Goal: Task Accomplishment & Management: Manage account settings

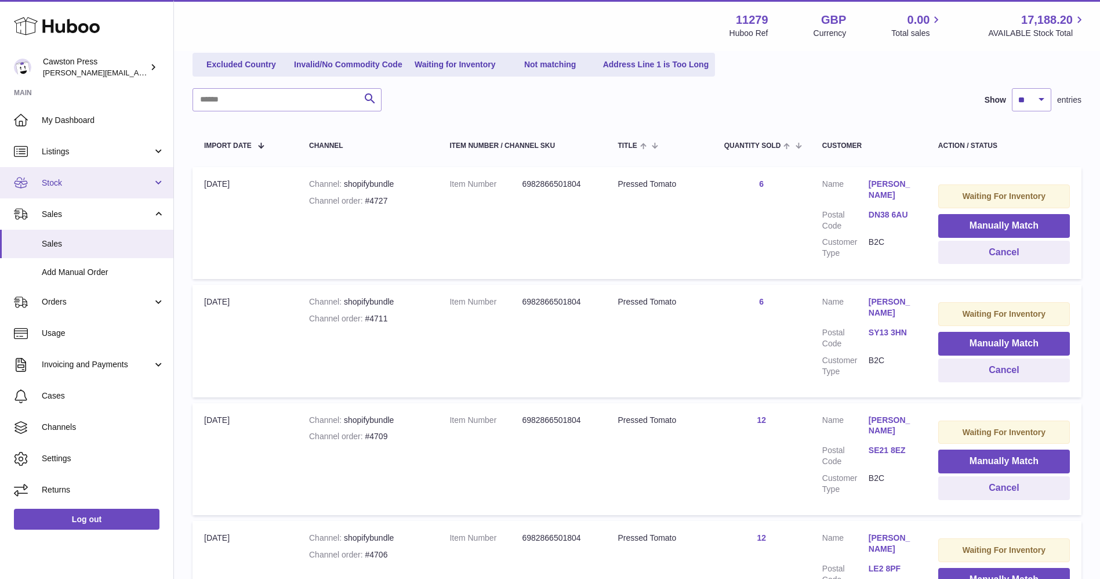
click at [96, 180] on span "Stock" at bounding box center [97, 182] width 111 height 11
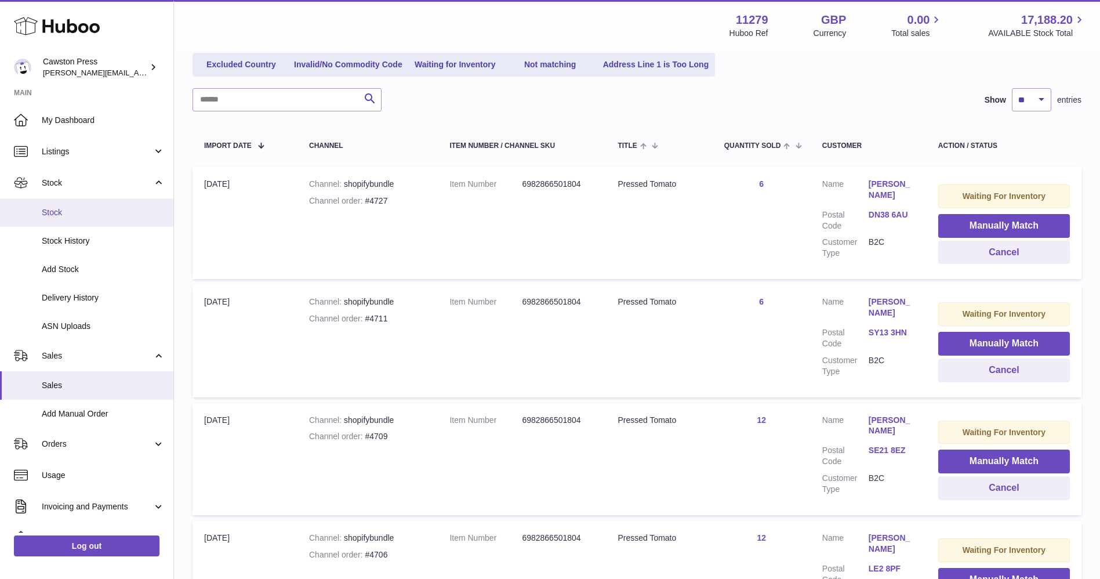
click at [82, 206] on link "Stock" at bounding box center [86, 212] width 173 height 28
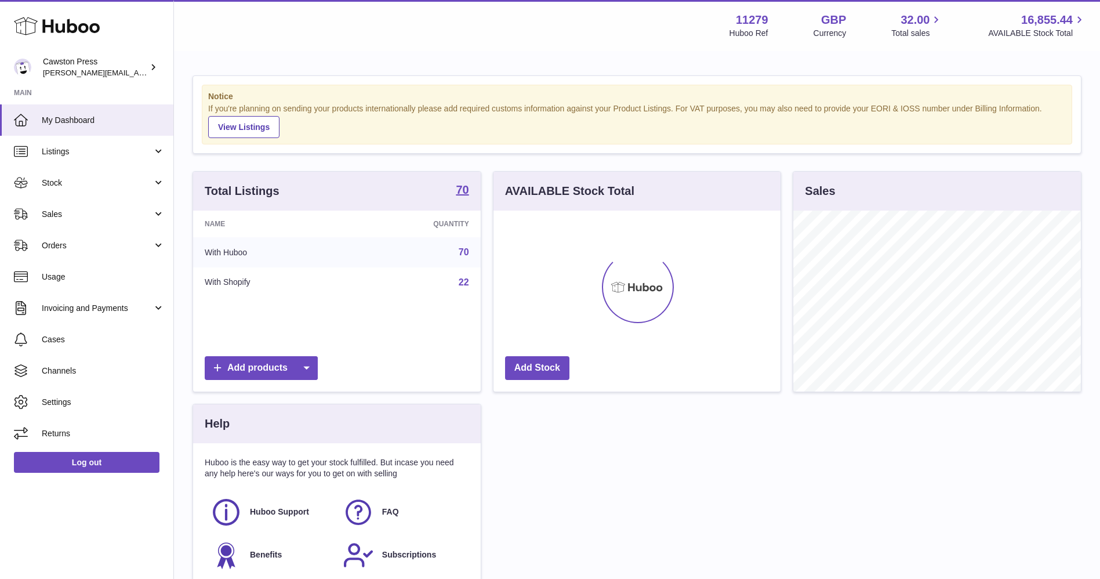
scroll to position [181, 287]
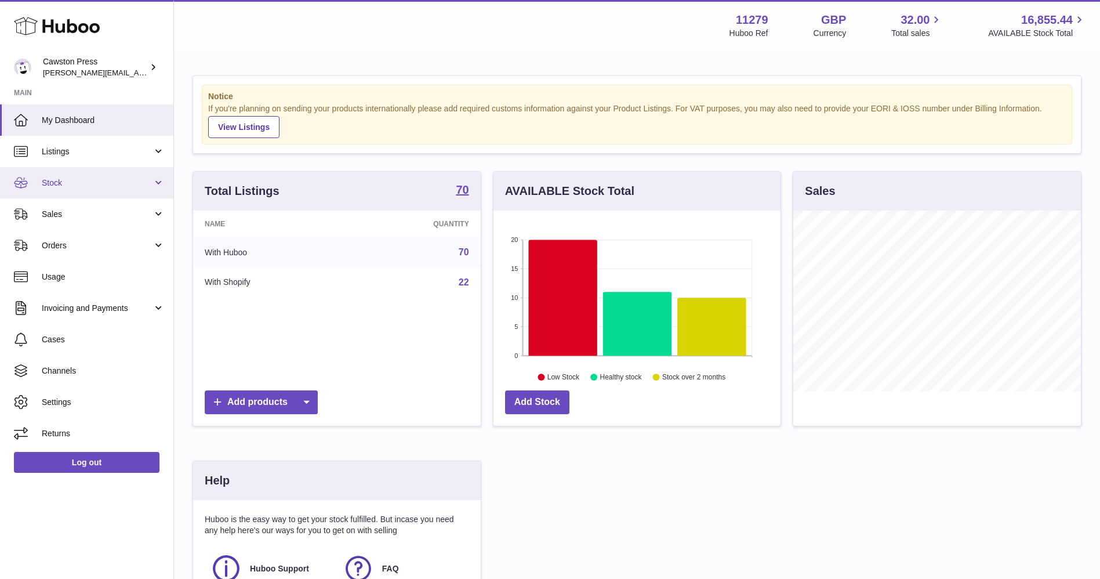
click at [89, 174] on link "Stock" at bounding box center [86, 182] width 173 height 31
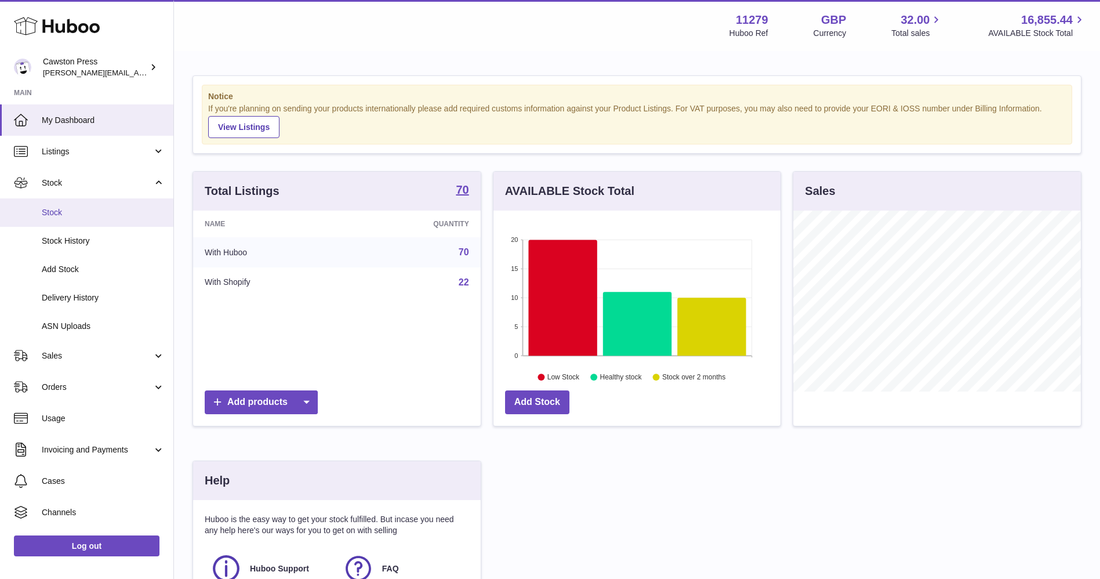
click at [66, 207] on span "Stock" at bounding box center [103, 212] width 123 height 11
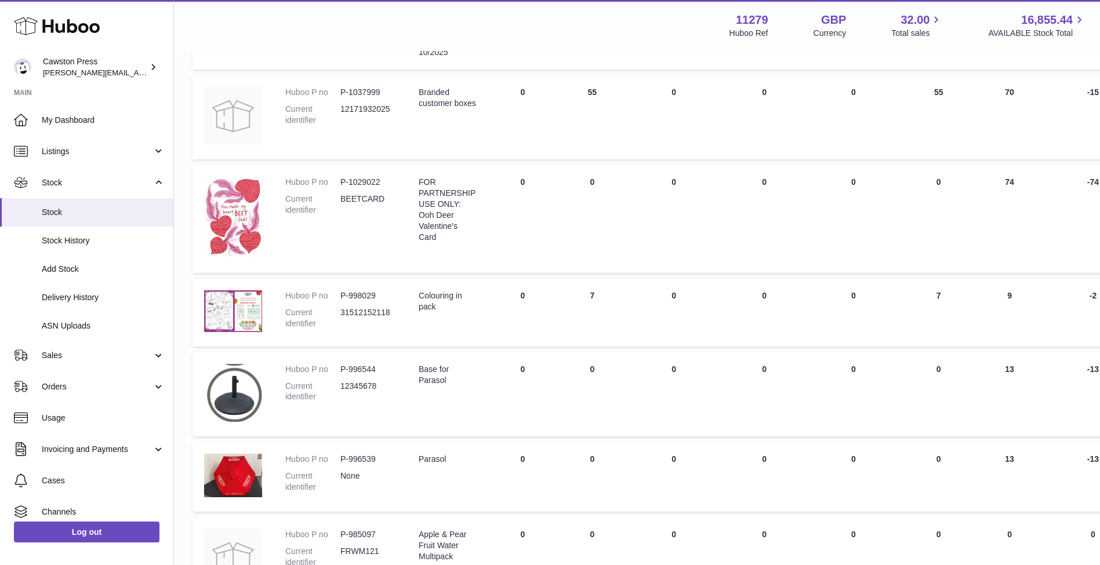
scroll to position [271, 0]
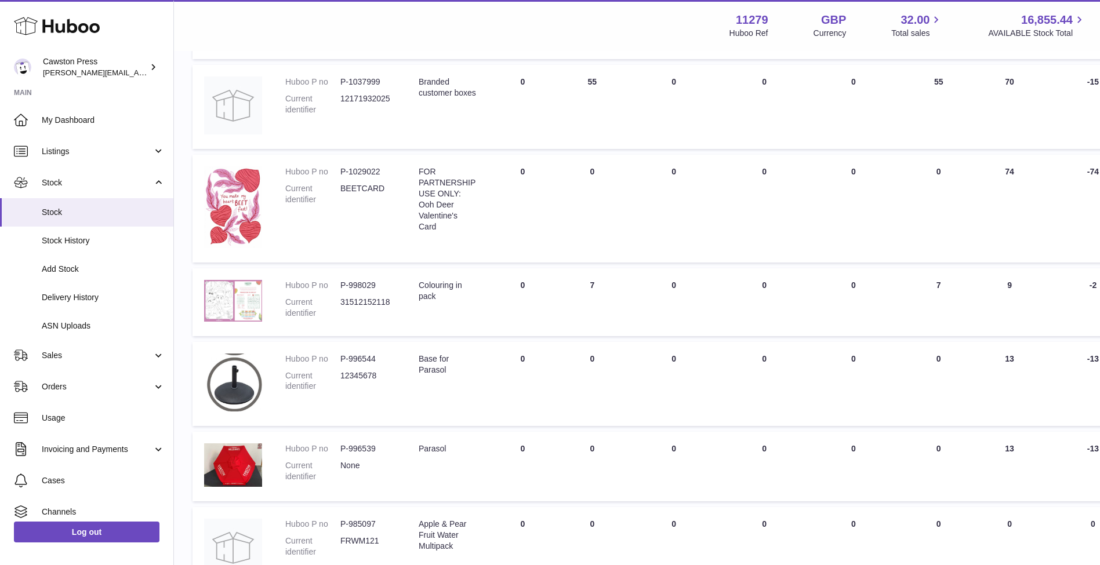
click at [227, 301] on img at bounding box center [233, 301] width 58 height 42
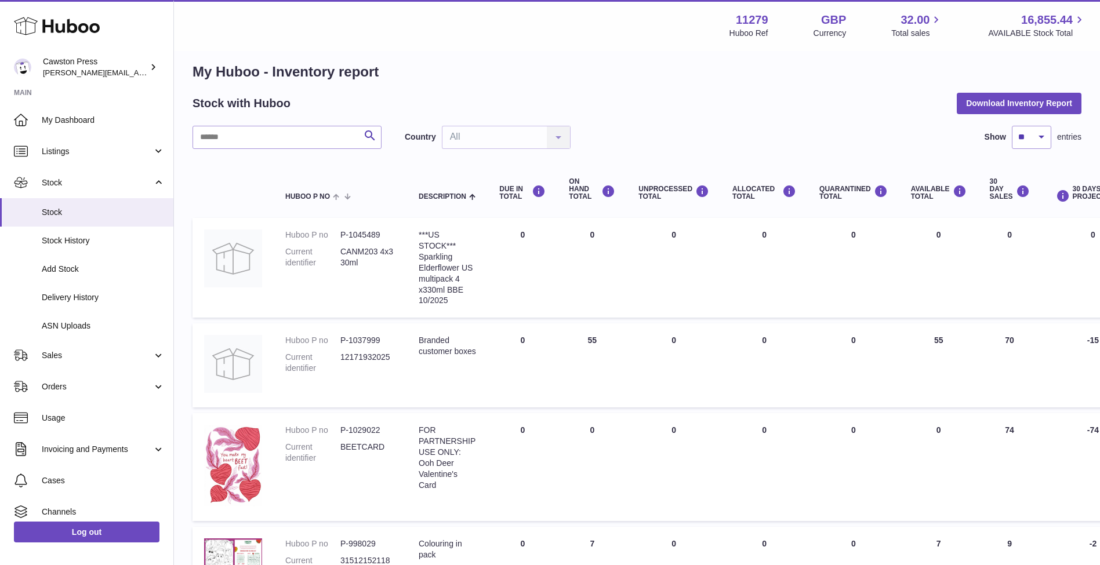
scroll to position [0, 0]
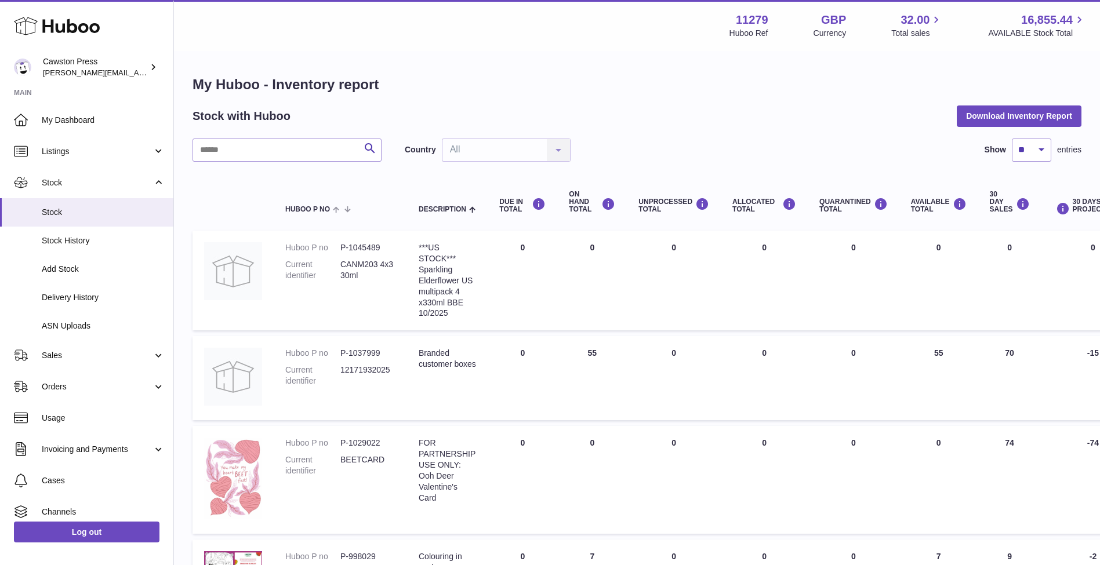
click at [238, 469] on img at bounding box center [233, 479] width 58 height 82
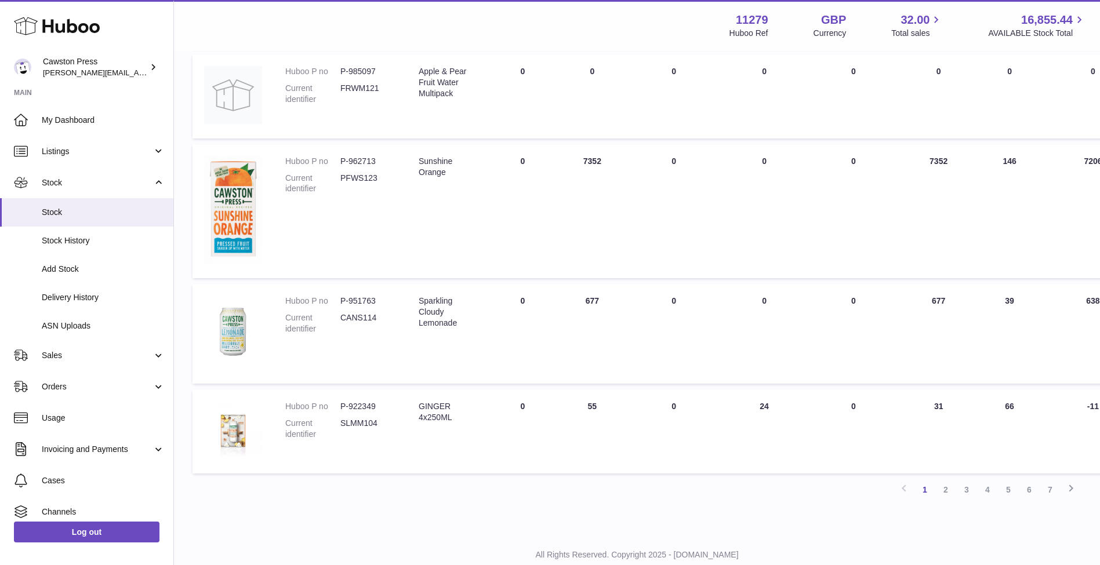
scroll to position [759, 0]
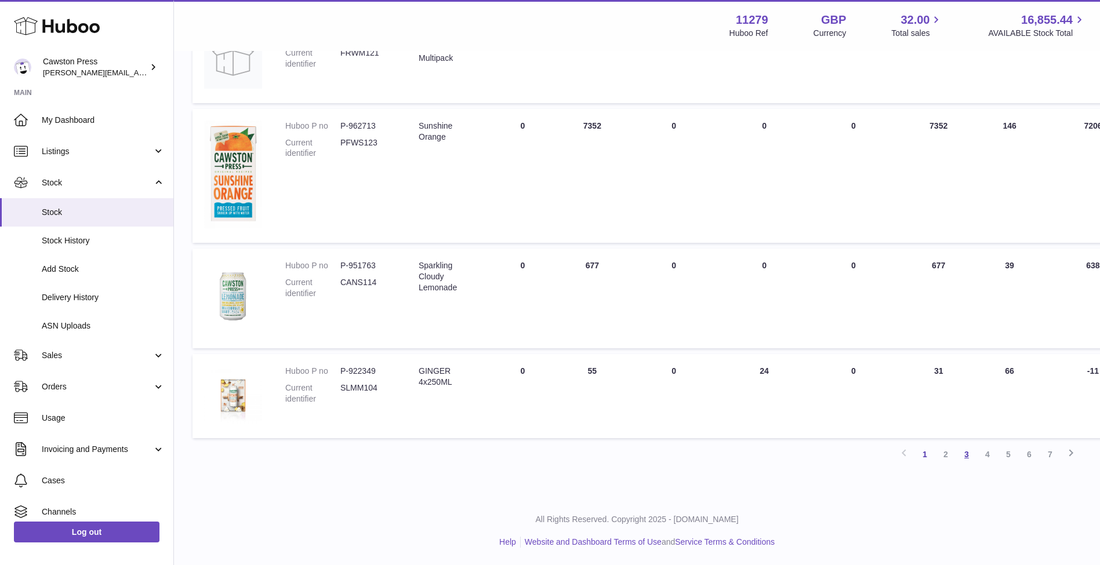
click at [965, 454] on link "3" at bounding box center [966, 454] width 21 height 21
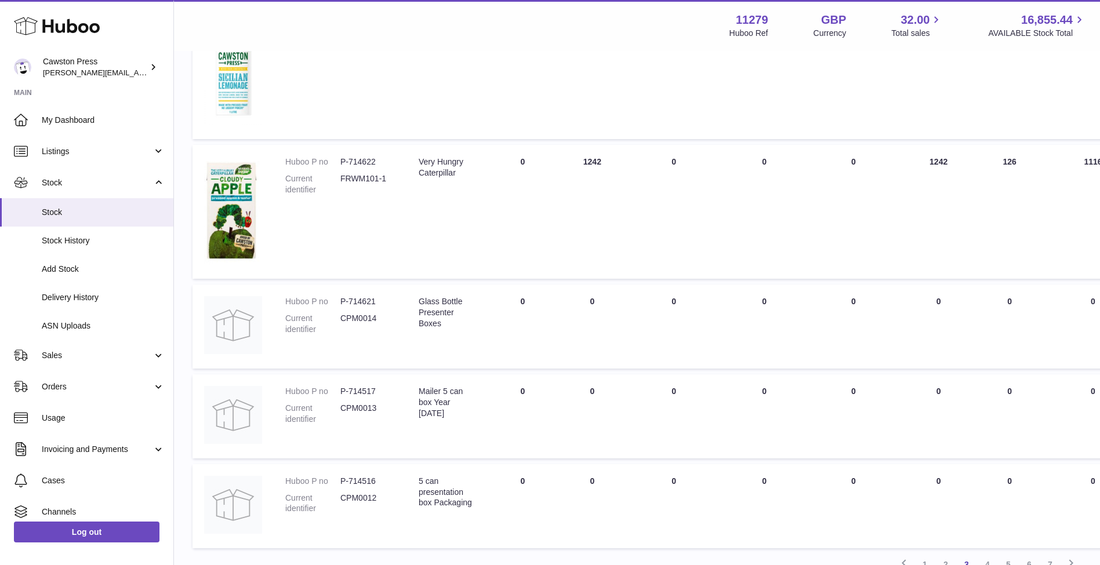
scroll to position [786, 0]
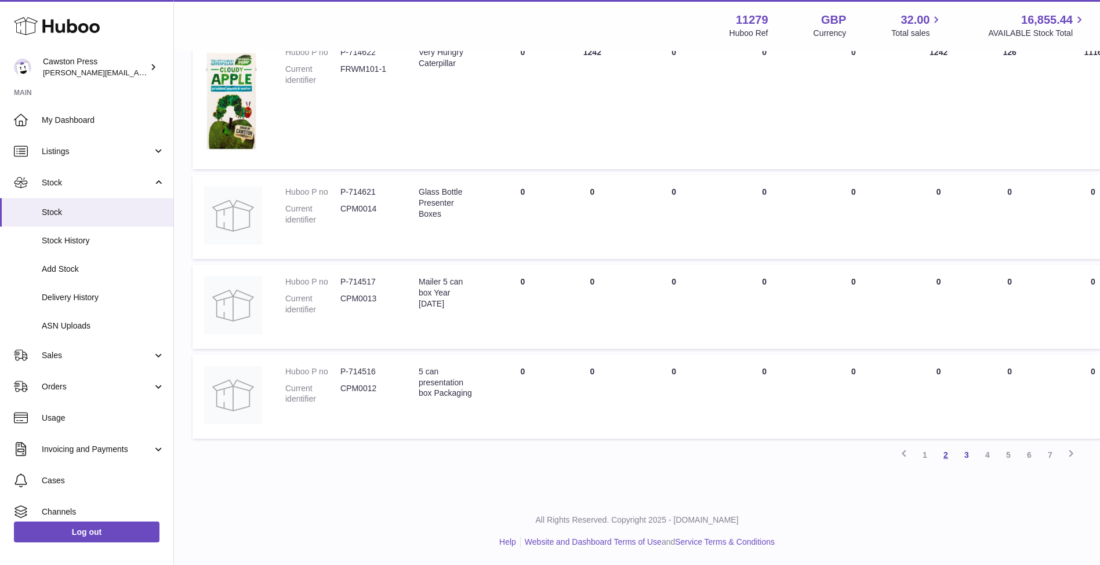
click at [940, 455] on link "2" at bounding box center [945, 455] width 21 height 21
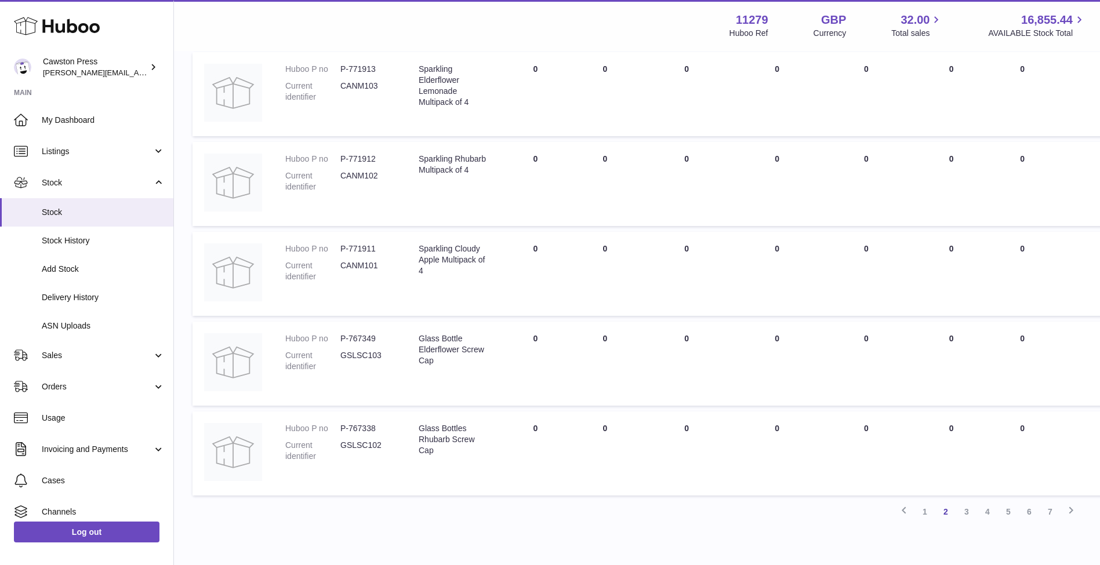
scroll to position [714, 0]
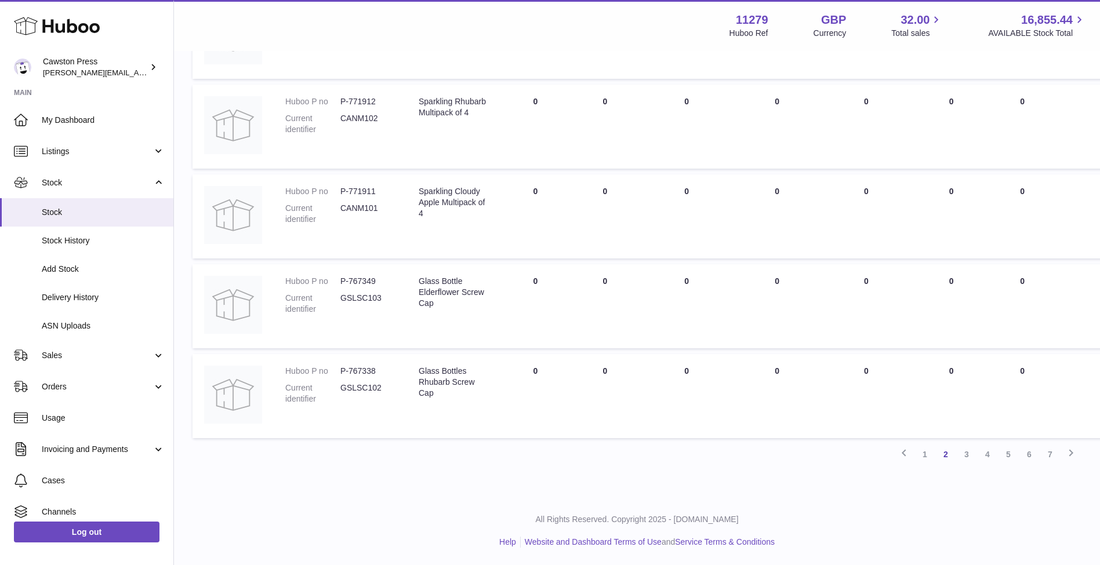
click at [117, 158] on link "Listings" at bounding box center [86, 151] width 173 height 31
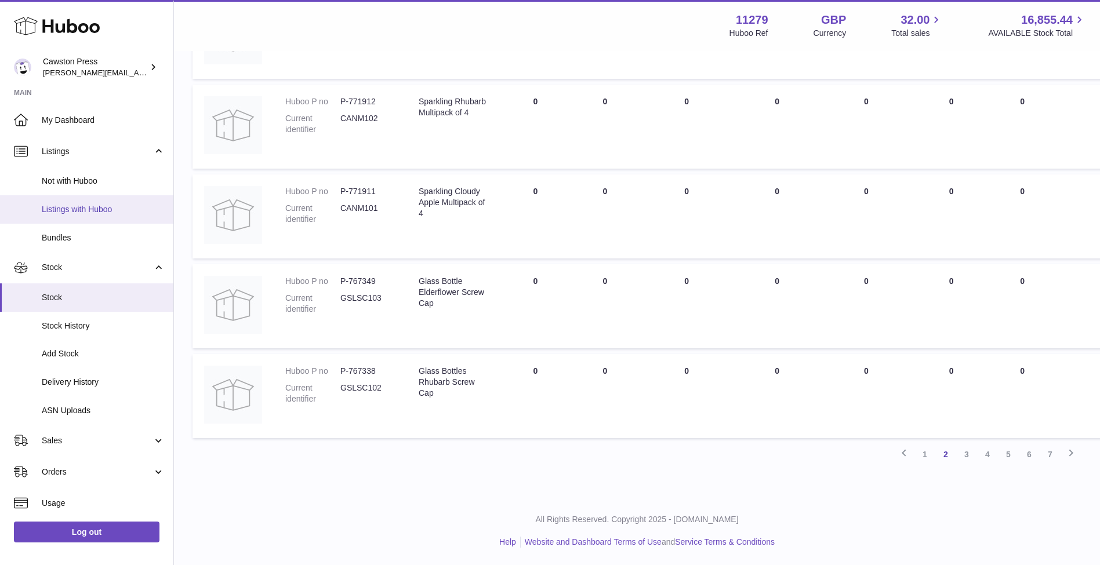
click at [102, 213] on span "Listings with Huboo" at bounding box center [103, 209] width 123 height 11
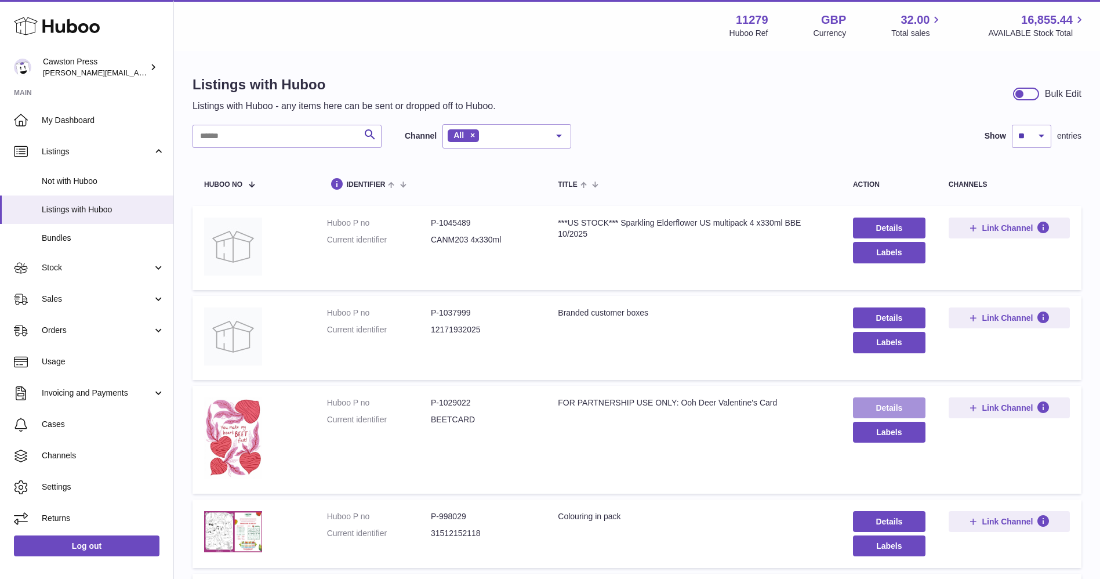
click at [890, 405] on link "Details" at bounding box center [889, 407] width 72 height 21
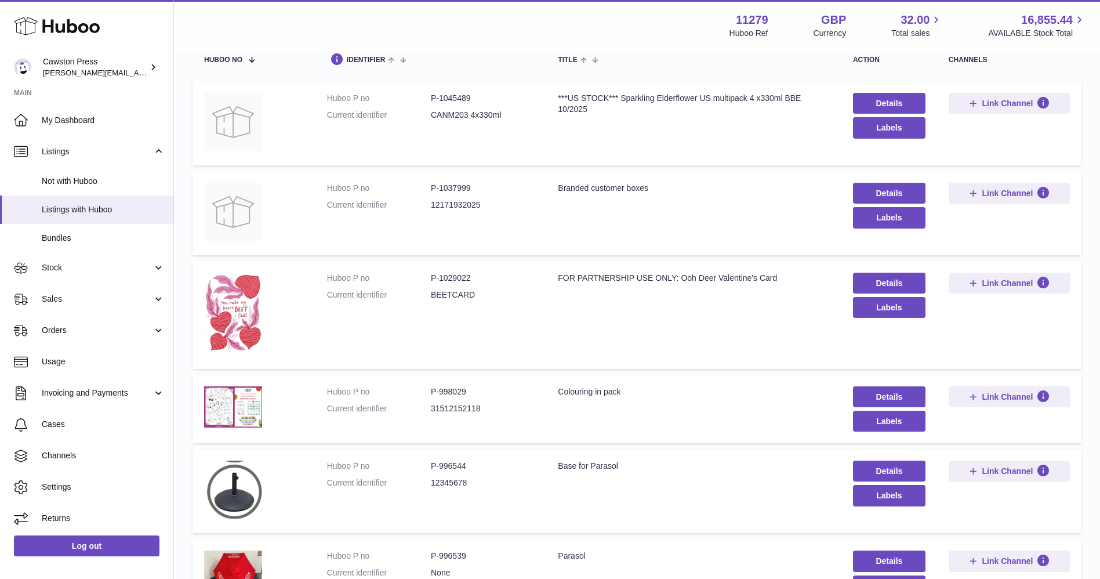
scroll to position [428, 0]
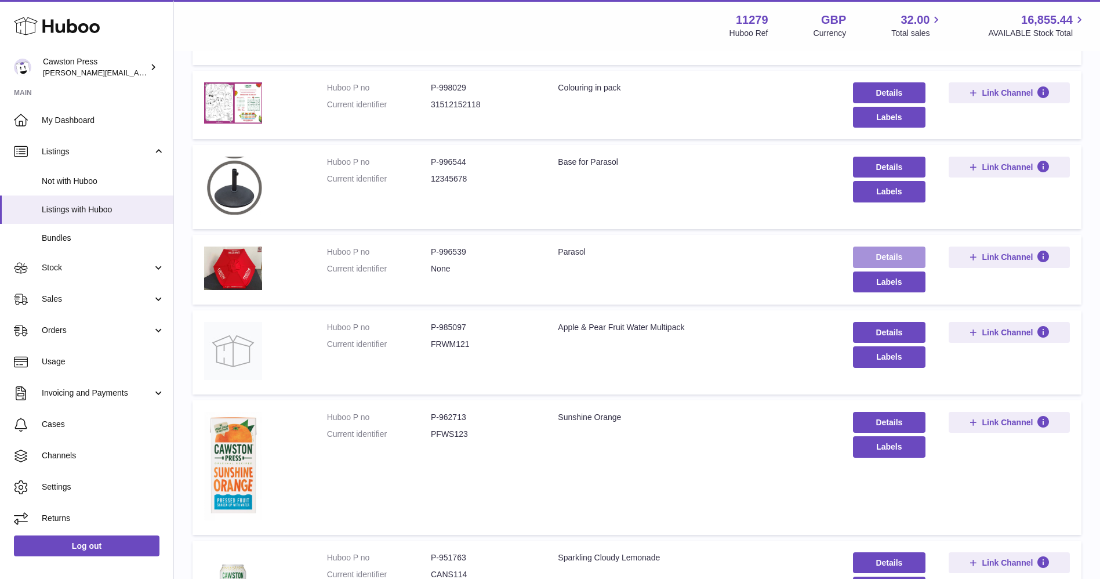
click at [867, 261] on link "Details" at bounding box center [889, 256] width 72 height 21
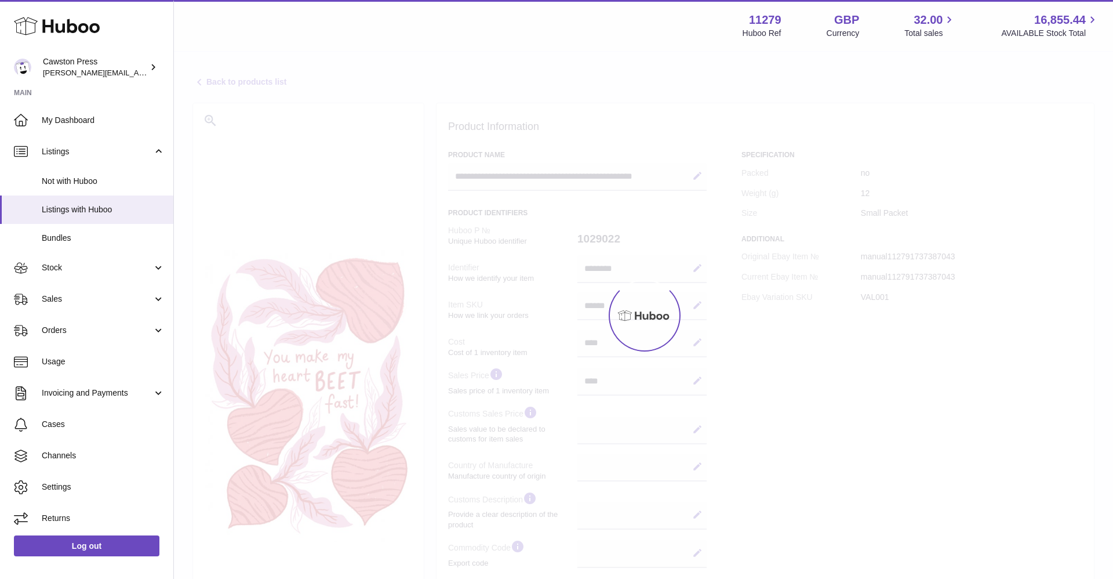
select select
select select "****"
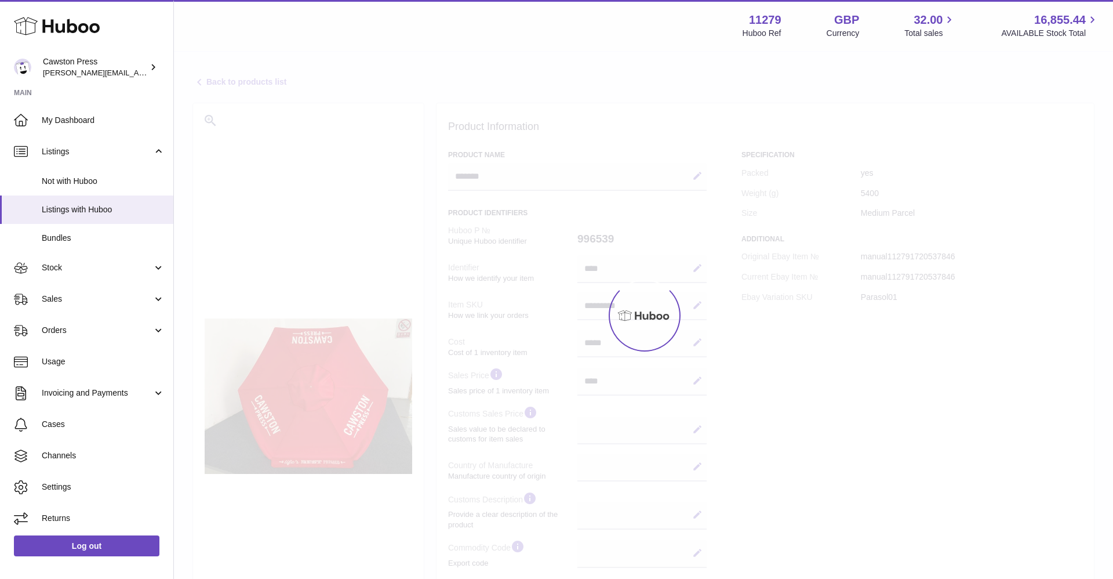
select select
select select "****"
